Goal: Task Accomplishment & Management: Manage account settings

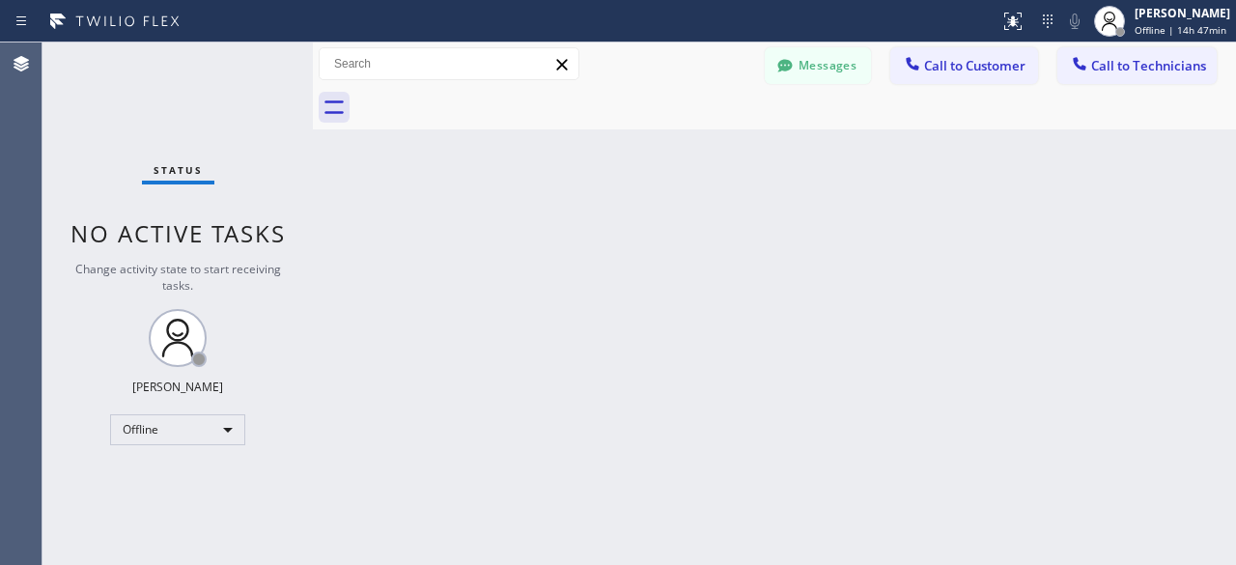
click at [98, 139] on div "Status No active tasks Change activity state to start receiving tasks. [PERSON_…" at bounding box center [177, 303] width 270 height 522
click at [228, 432] on div "Offline" at bounding box center [177, 429] width 135 height 31
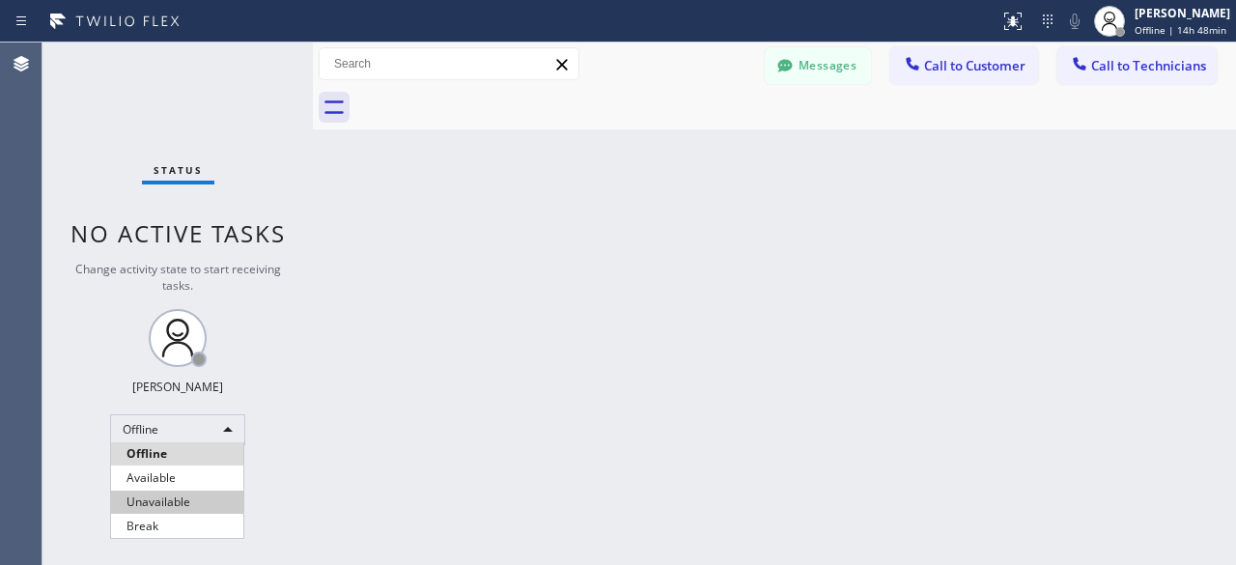
click at [175, 501] on li "Unavailable" at bounding box center [177, 501] width 132 height 23
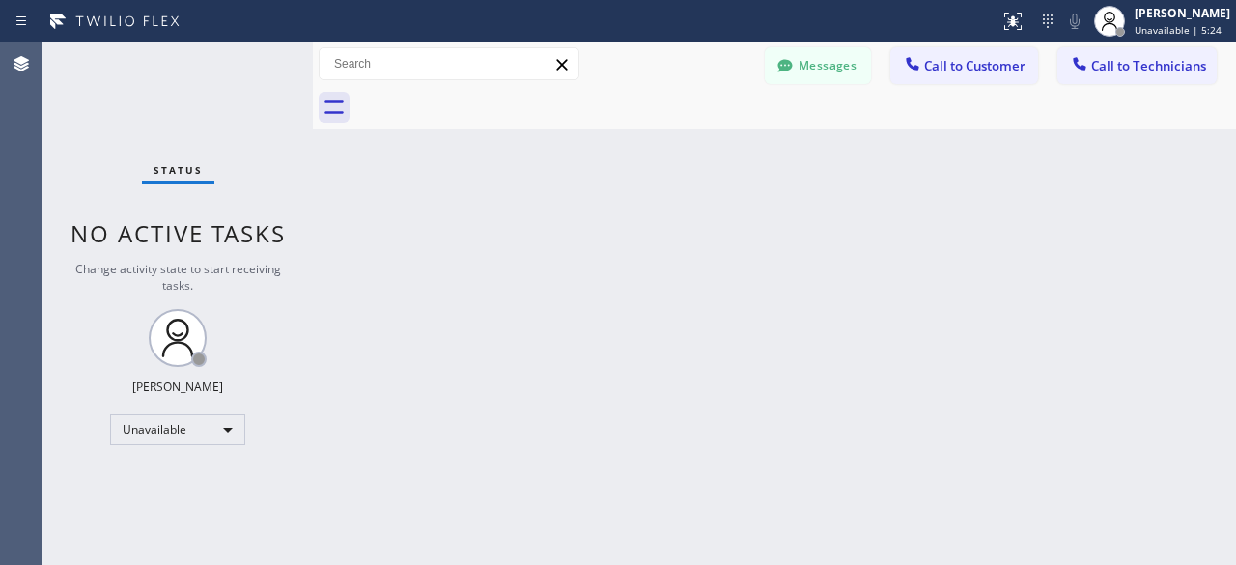
click at [73, 115] on div "Status No active tasks Change activity state to start receiving tasks. Kevin No…" at bounding box center [177, 303] width 270 height 522
click at [87, 126] on div "Status No active tasks Change activity state to start receiving tasks. Kevin No…" at bounding box center [177, 303] width 270 height 522
